Goal: Navigation & Orientation: Find specific page/section

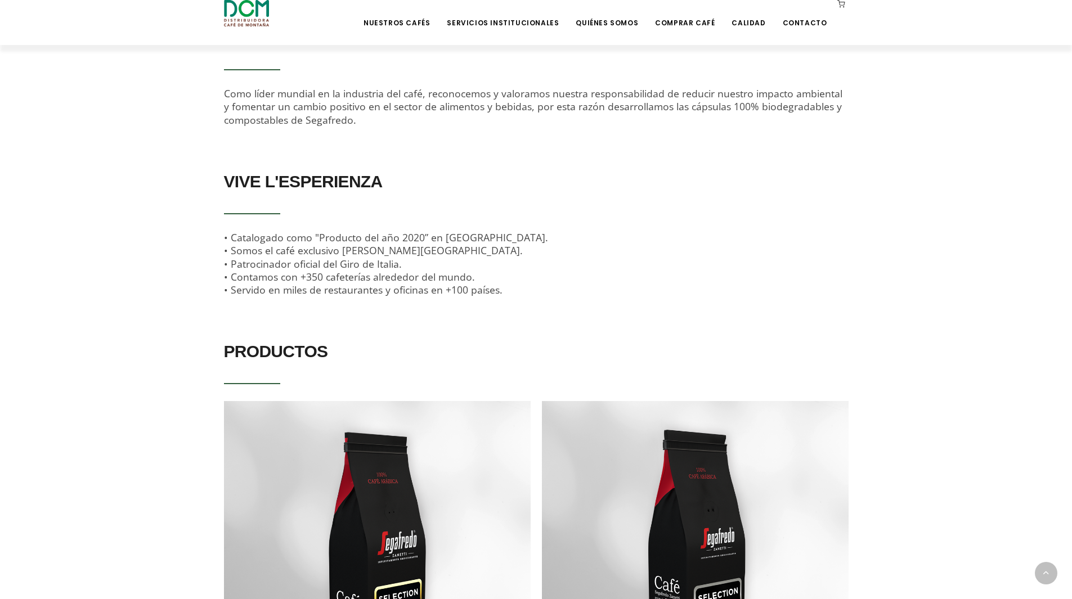
scroll to position [675, 0]
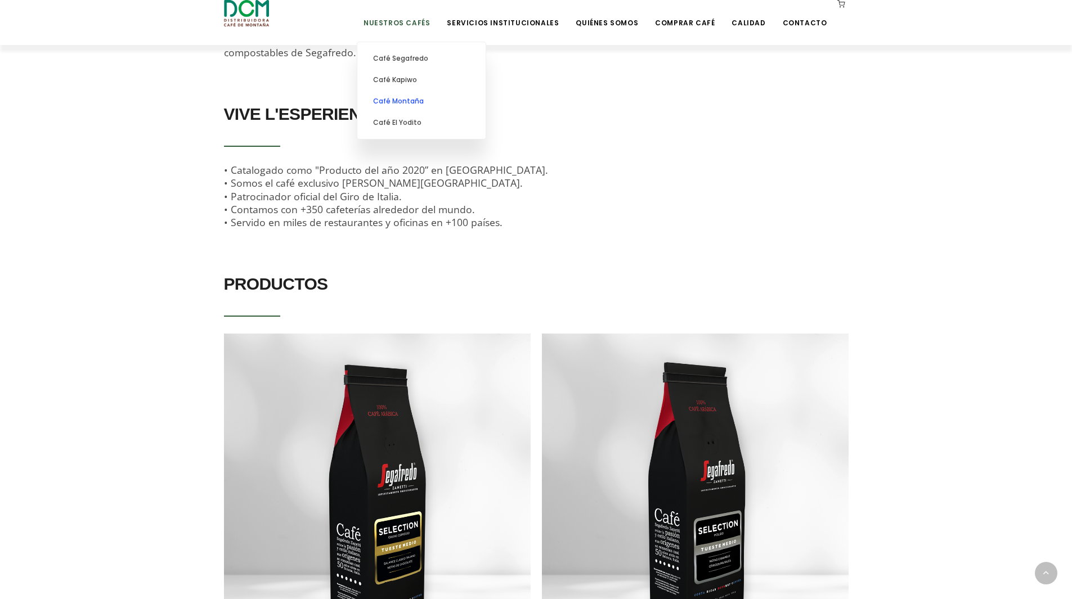
click at [428, 102] on link "Café Montaña" at bounding box center [421, 101] width 117 height 21
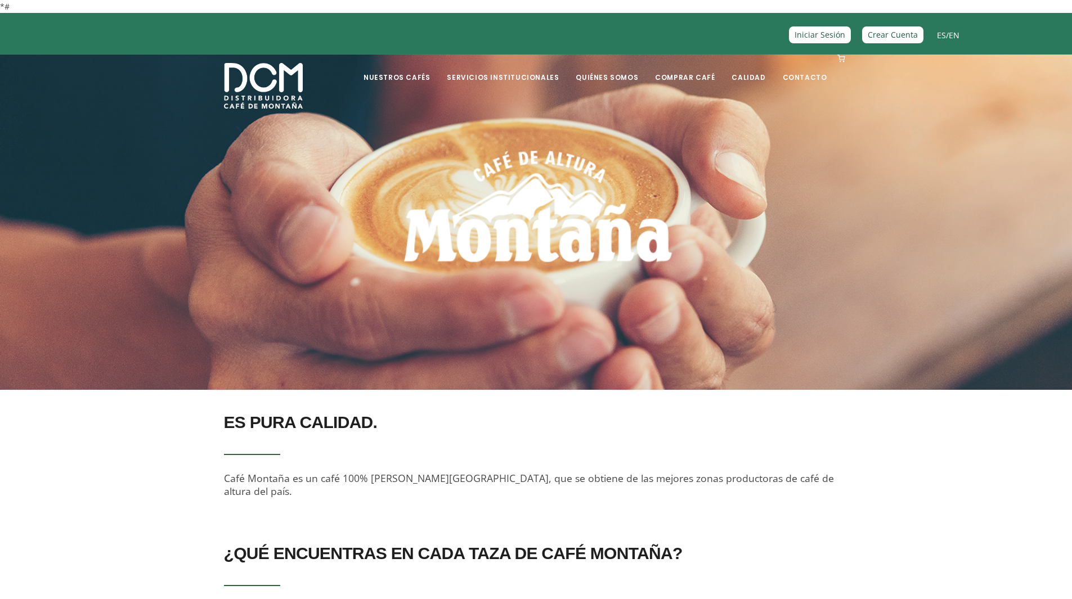
click at [970, 466] on section "ES PURA CALIDAD. Café Montaña es un café 100% puro de Costa Rica, que se obtien…" at bounding box center [536, 455] width 1072 height 131
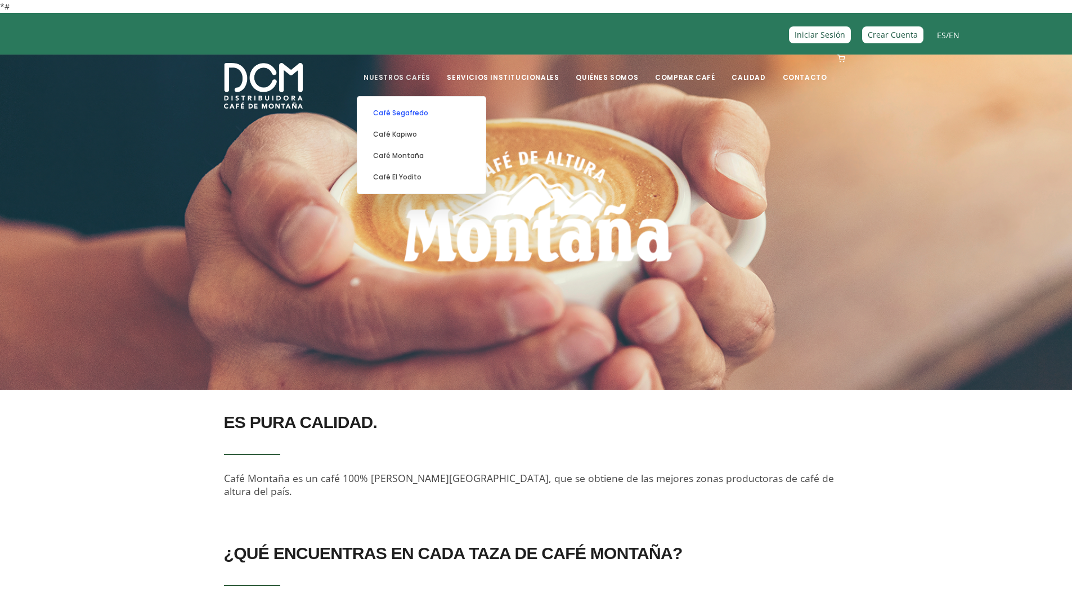
click at [429, 110] on link "Café Segafredo" at bounding box center [421, 112] width 117 height 21
